Goal: Transaction & Acquisition: Purchase product/service

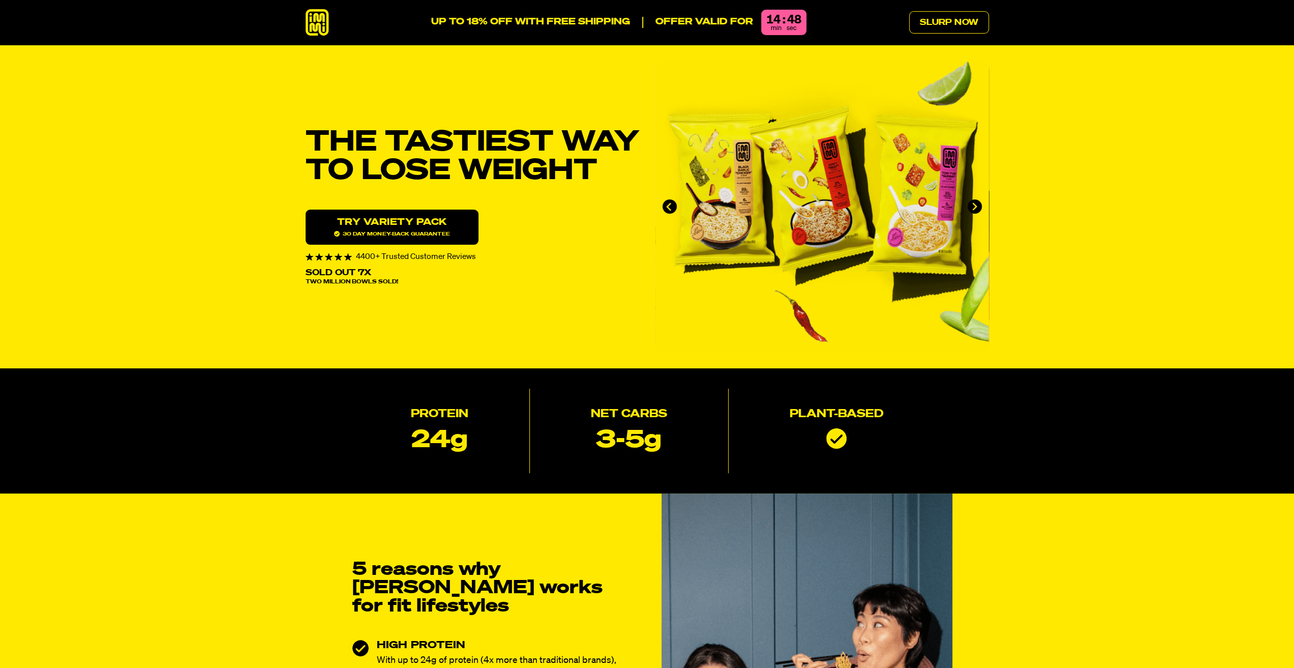
click at [317, 18] on icon at bounding box center [317, 22] width 23 height 27
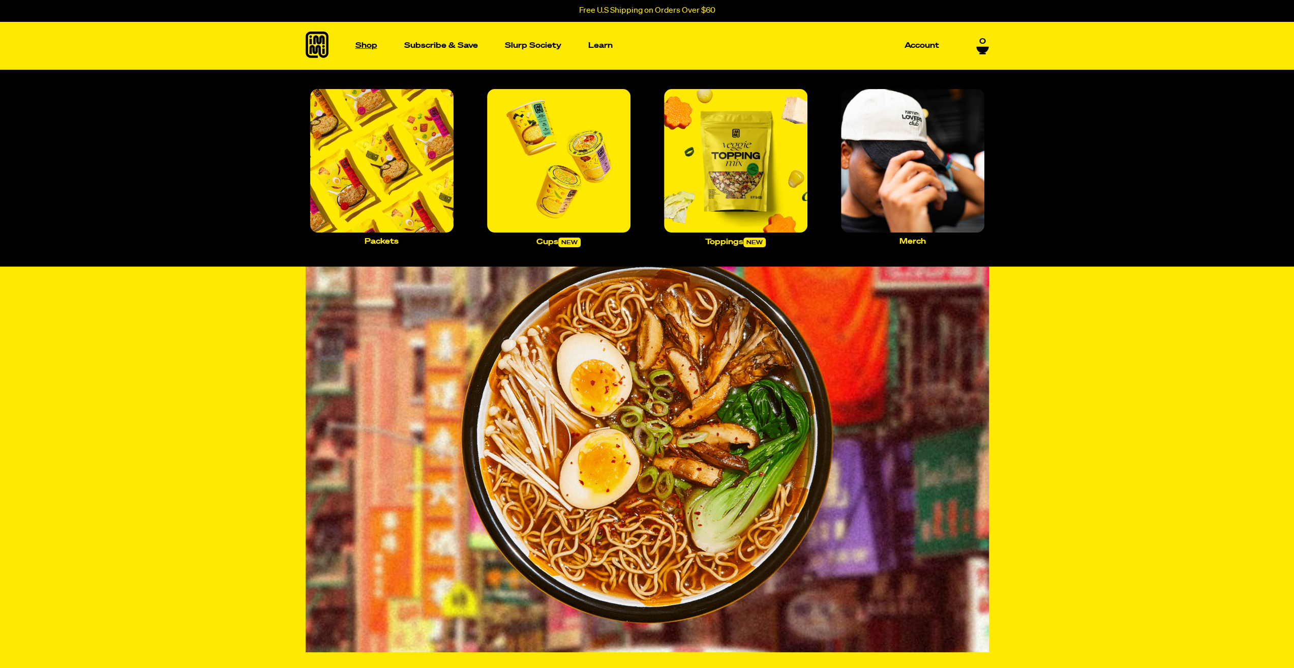
click at [359, 43] on p "Shop" at bounding box center [366, 46] width 22 height 8
click at [559, 150] on img "Main navigation" at bounding box center [558, 160] width 143 height 143
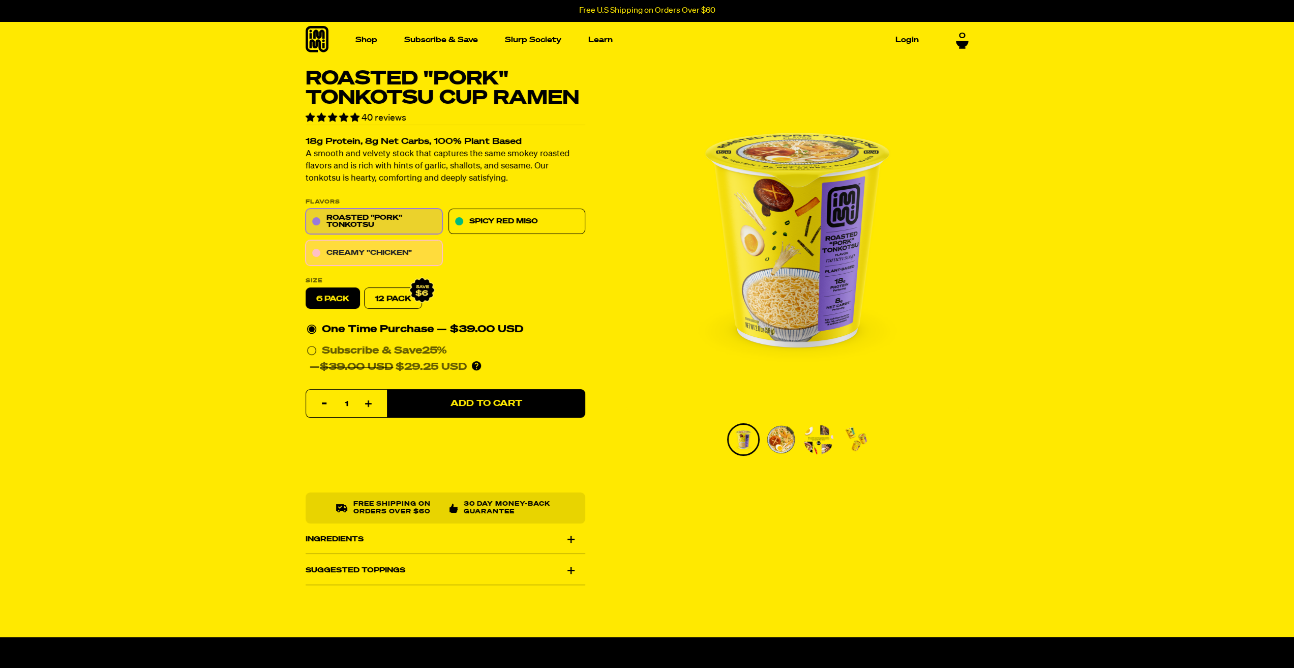
click at [385, 253] on link "Creamy "Chicken"" at bounding box center [374, 252] width 137 height 25
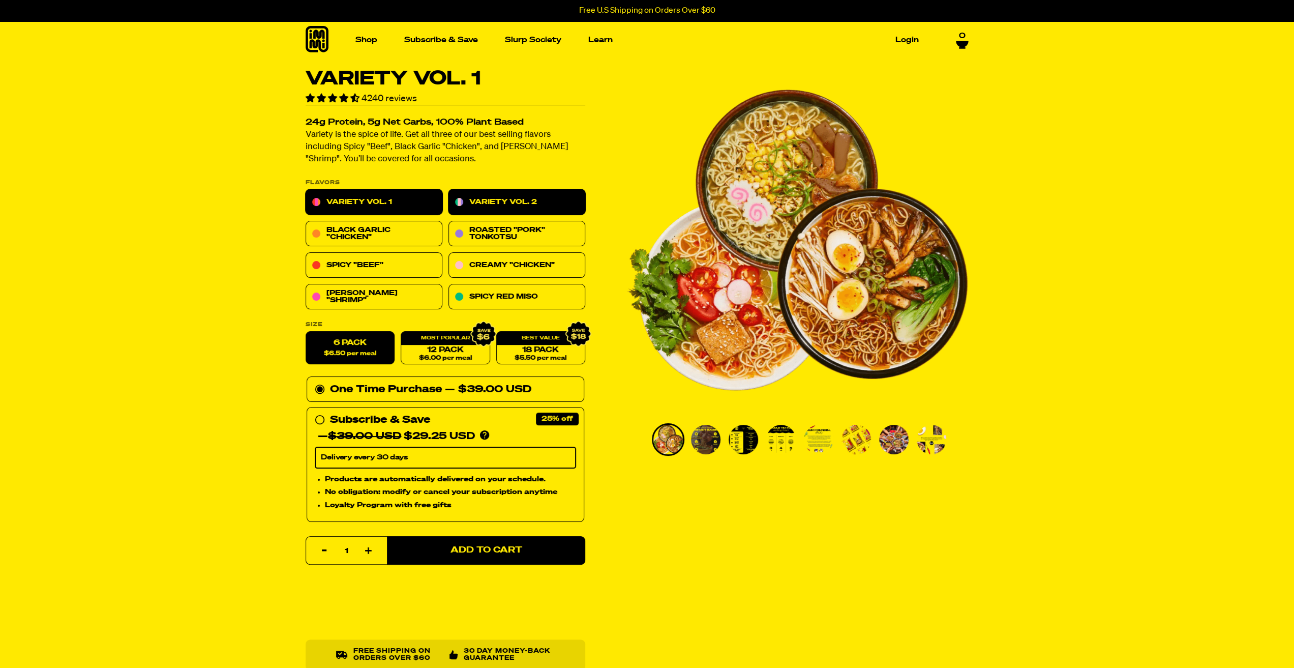
click at [510, 201] on link "Variety Vol. 2" at bounding box center [516, 202] width 137 height 25
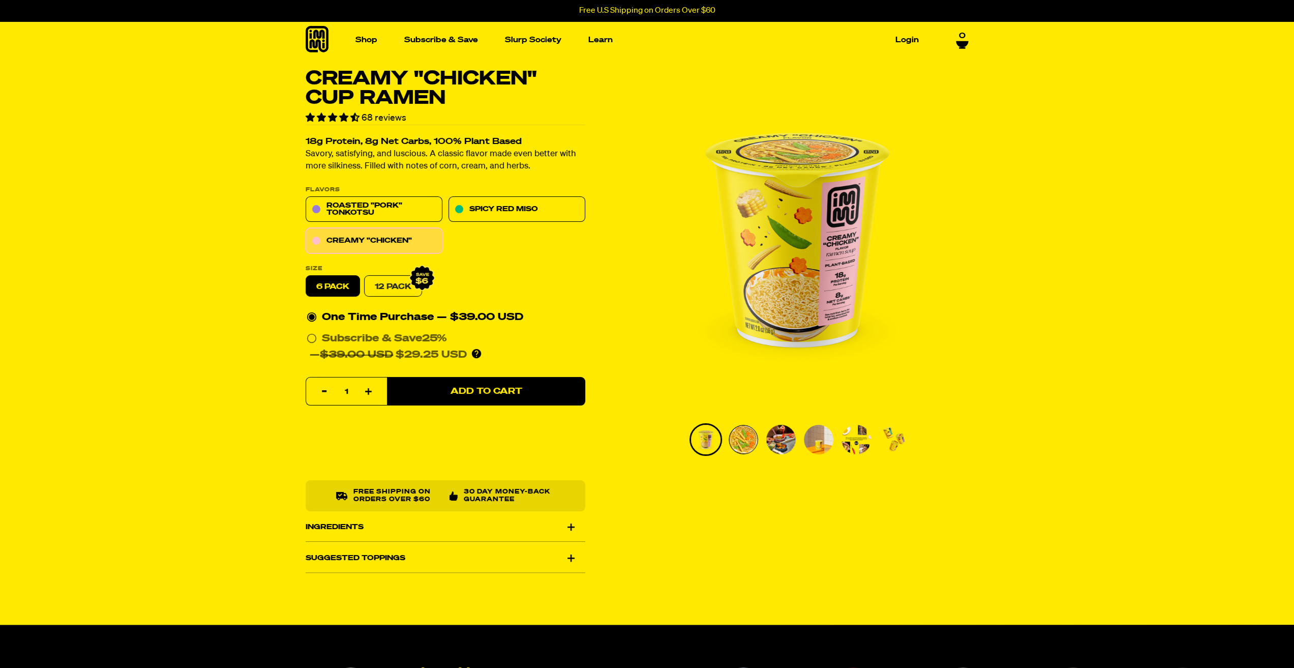
click at [392, 285] on link "12 Pack" at bounding box center [393, 286] width 58 height 21
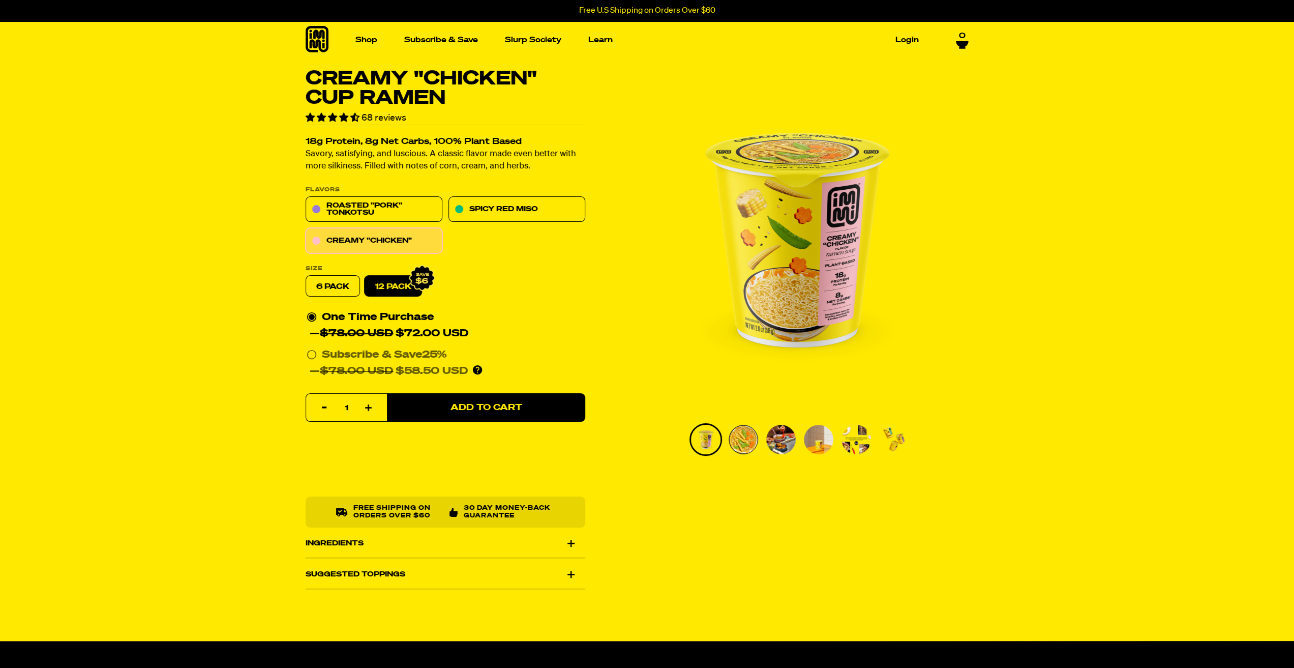
click at [341, 286] on label "6 pack" at bounding box center [333, 286] width 54 height 21
click at [306, 276] on input "6 pack" at bounding box center [306, 276] width 1 height 1
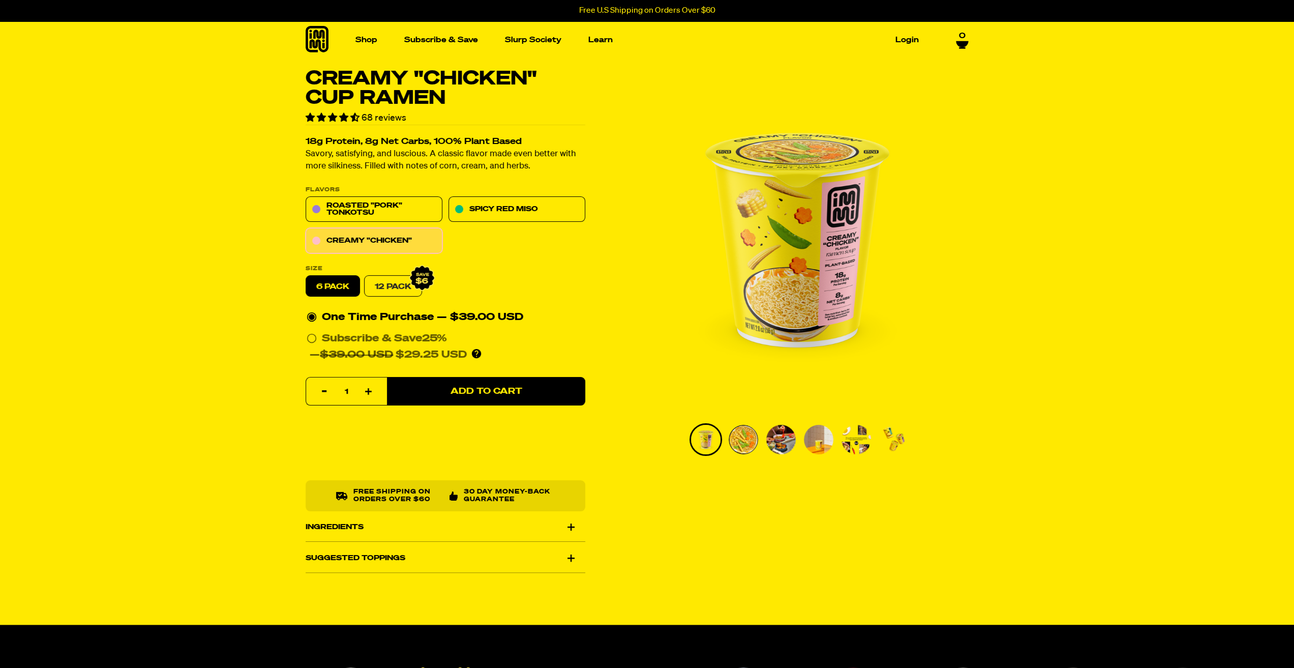
click at [400, 292] on link "12 Pack" at bounding box center [393, 286] width 58 height 21
radio input "false"
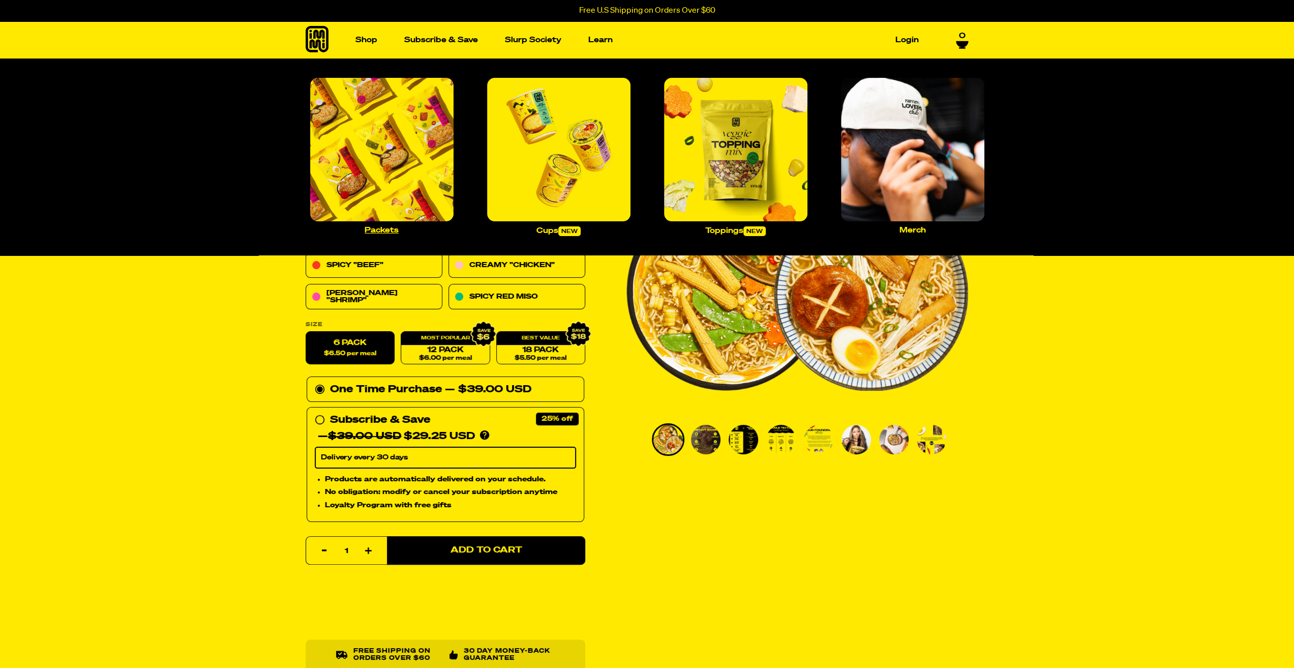
click at [377, 134] on img "Main navigation" at bounding box center [381, 149] width 143 height 143
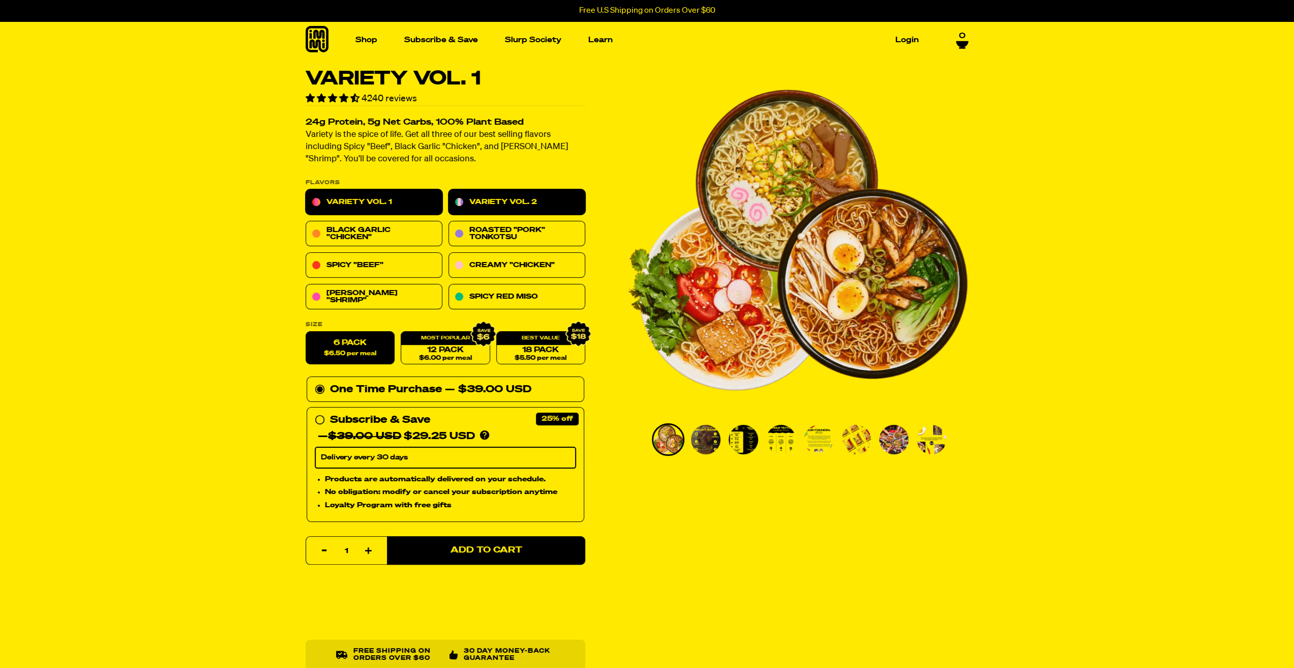
click at [483, 201] on link "Variety Vol. 2" at bounding box center [516, 202] width 137 height 25
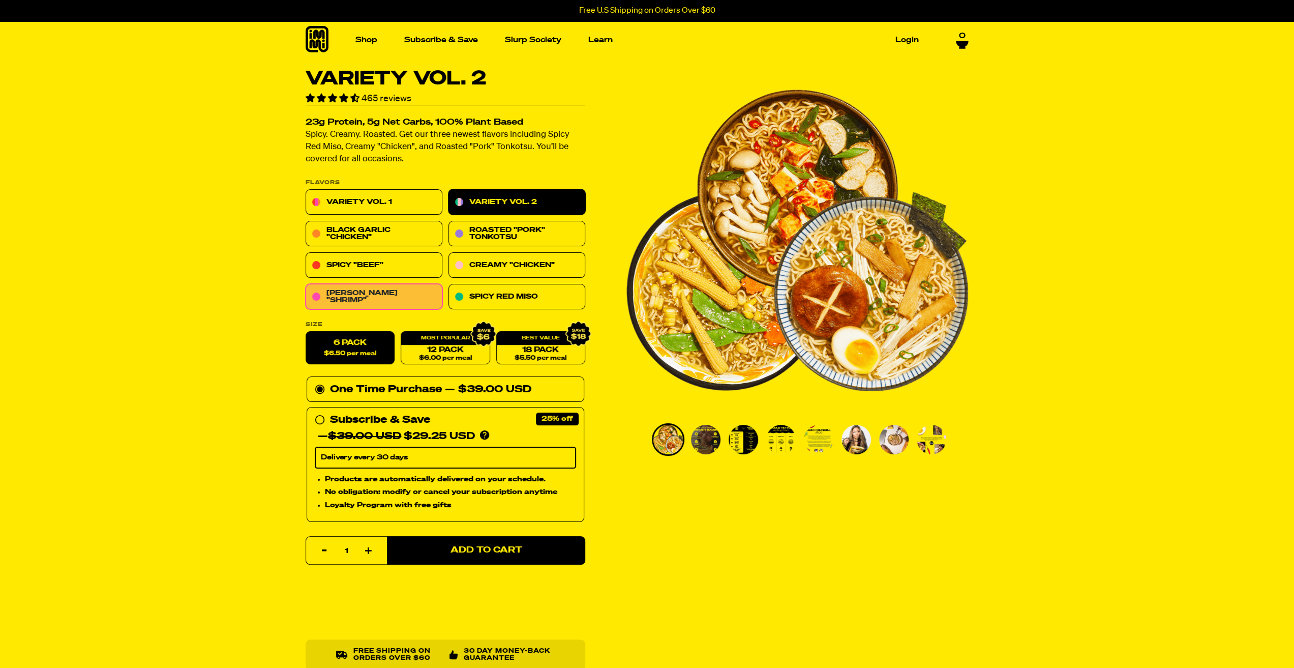
click at [384, 293] on link "[PERSON_NAME] "Shrimp"" at bounding box center [374, 296] width 137 height 25
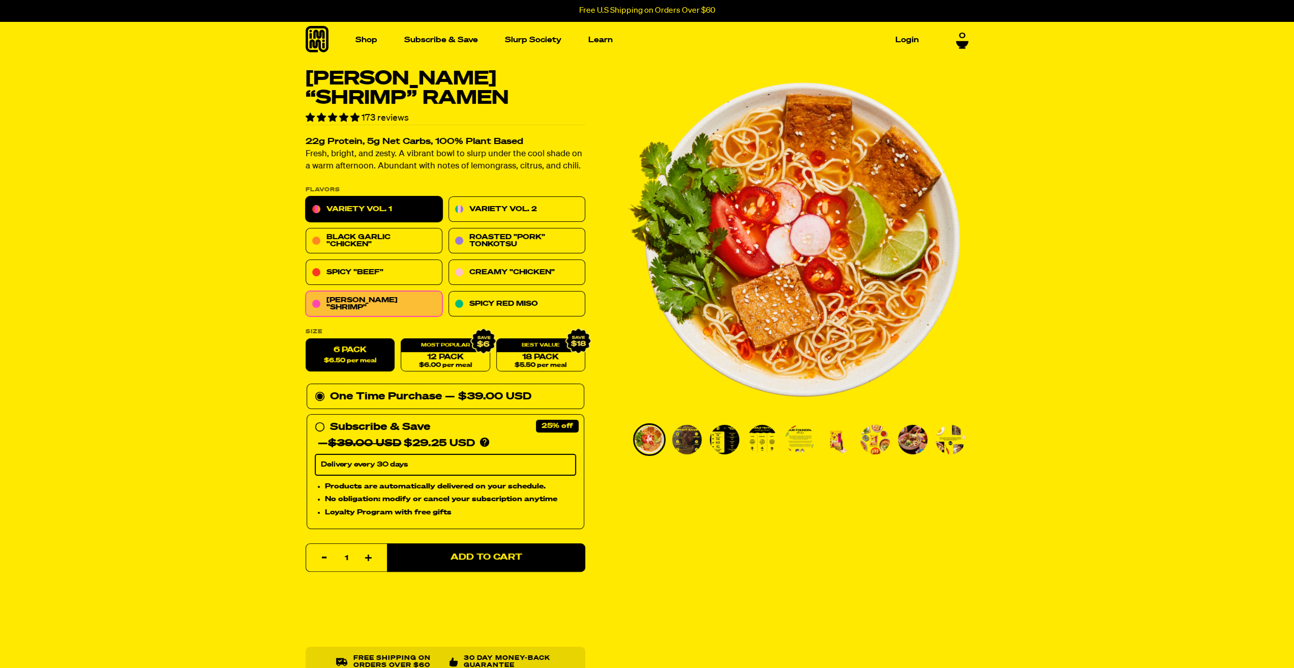
click at [397, 210] on link "Variety Vol. 1" at bounding box center [374, 209] width 137 height 25
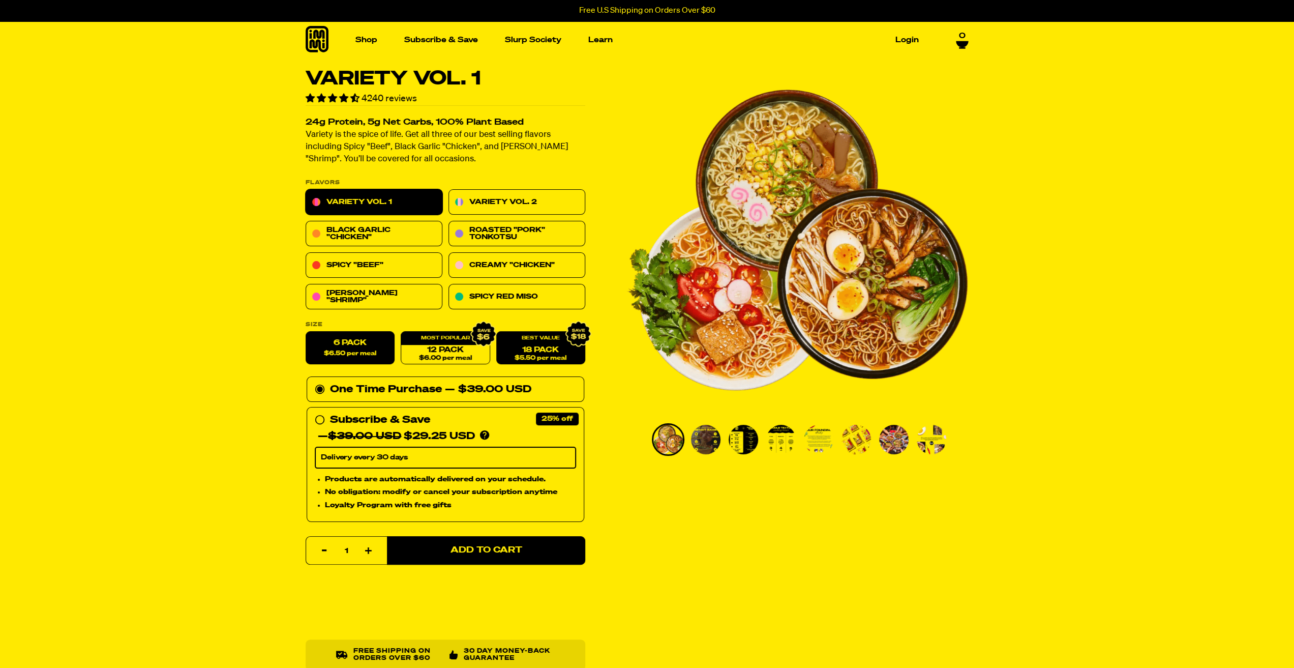
click at [543, 347] on link "18 Pack $5.50 per meal" at bounding box center [540, 347] width 89 height 33
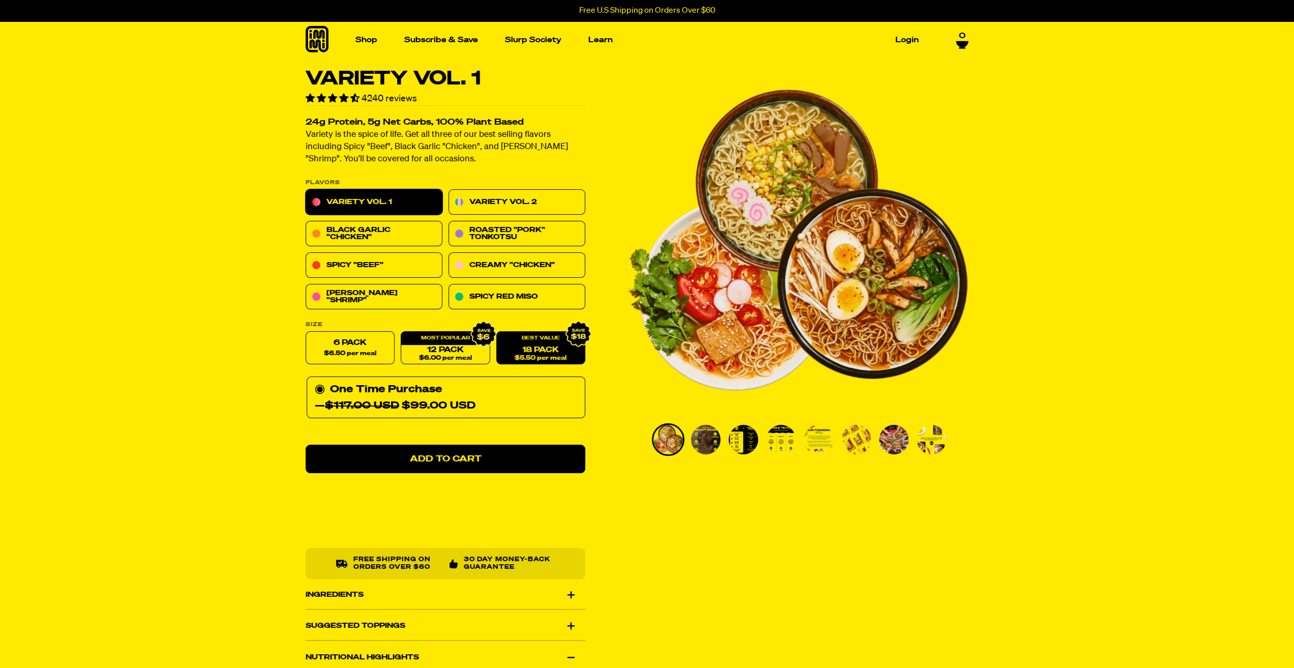
radio input "false"
click at [491, 198] on link "Variety Vol. 2" at bounding box center [516, 202] width 137 height 25
